Goal: Task Accomplishment & Management: Manage account settings

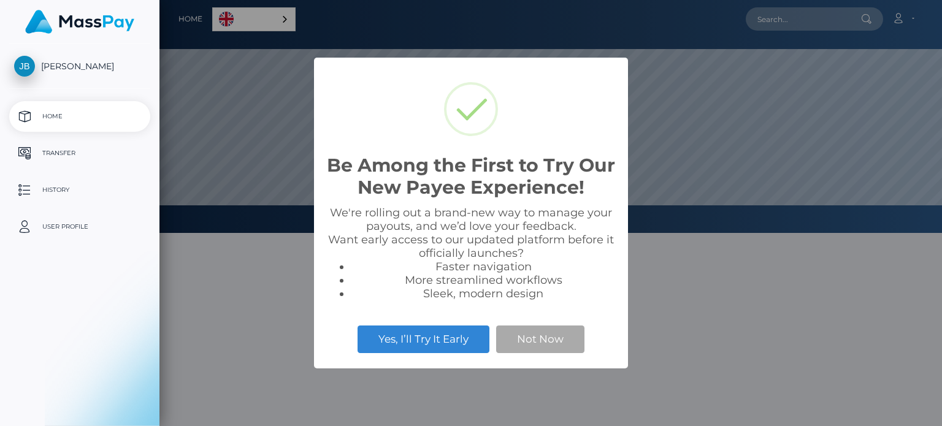
scroll to position [233, 782]
select select
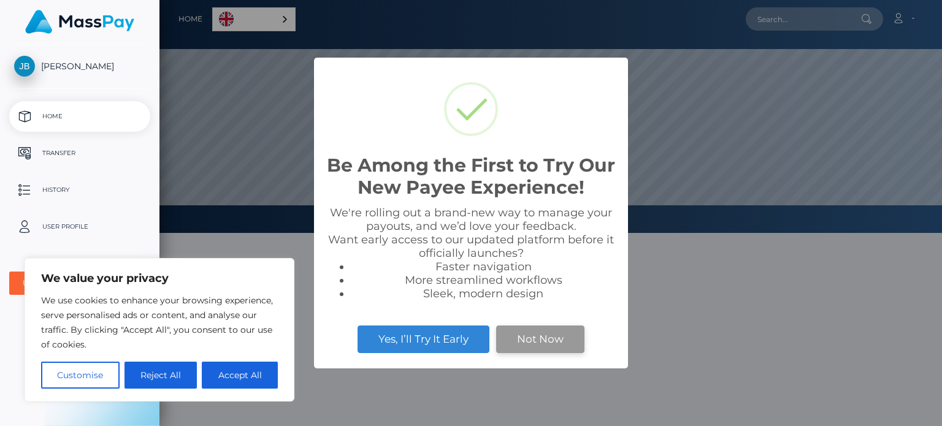
click at [520, 348] on button "Not Now" at bounding box center [540, 338] width 88 height 27
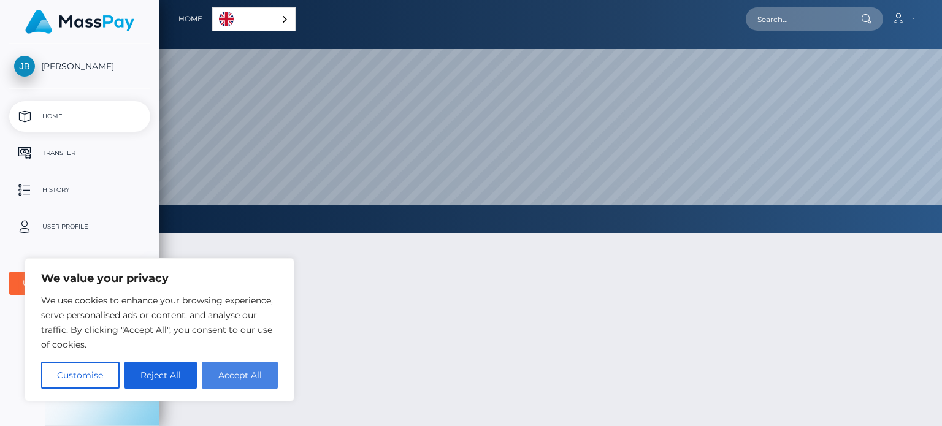
click at [236, 374] on button "Accept All" at bounding box center [240, 375] width 76 height 27
checkbox input "true"
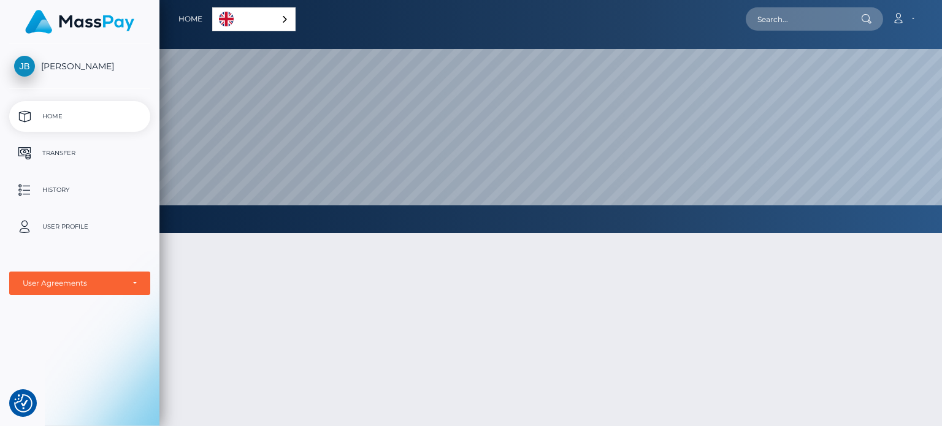
click at [270, 16] on link "English" at bounding box center [254, 19] width 82 height 23
click at [267, 21] on link "English" at bounding box center [256, 19] width 86 height 23
